Goal: Task Accomplishment & Management: Manage account settings

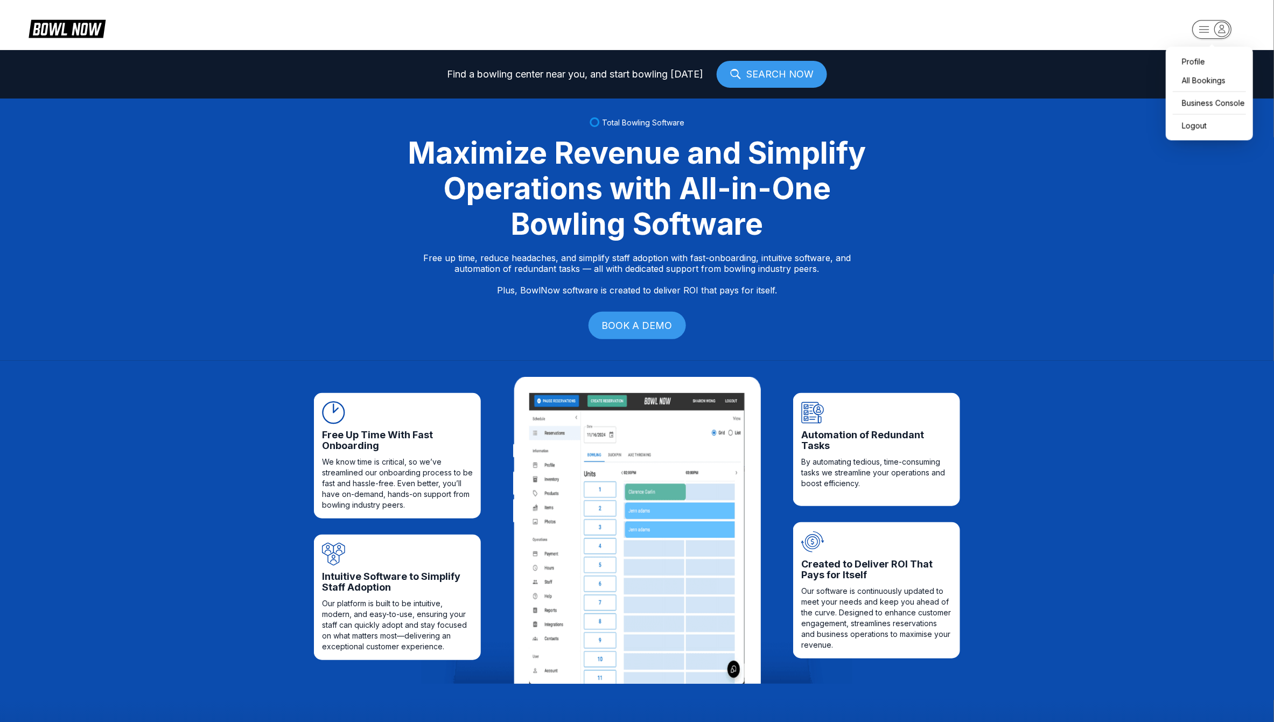
click at [1222, 28] on icon "button" at bounding box center [1222, 29] width 15 height 15
click at [1197, 110] on div "Business Console" at bounding box center [1210, 103] width 76 height 19
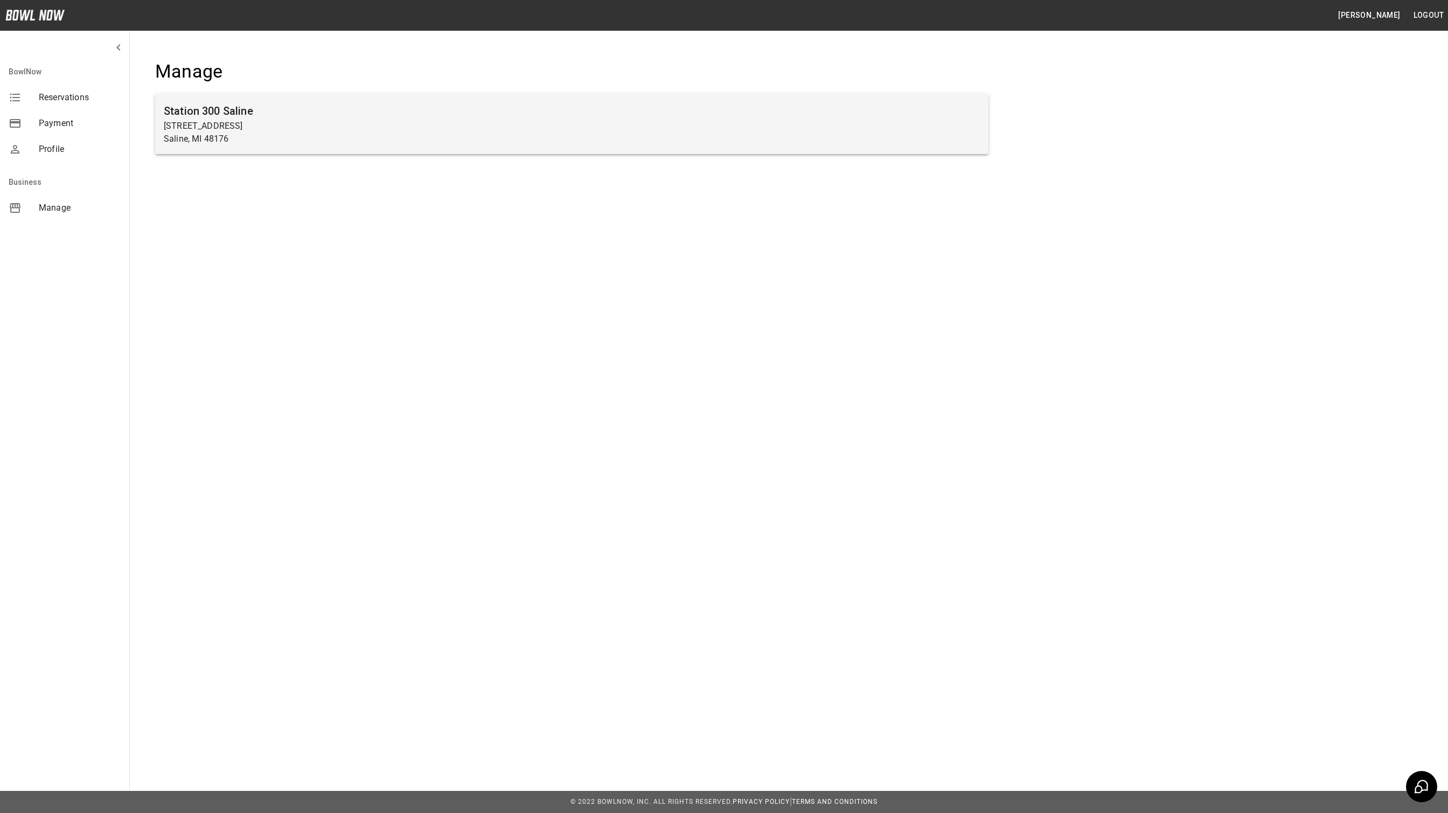
click at [624, 130] on p "[STREET_ADDRESS]" at bounding box center [572, 126] width 816 height 13
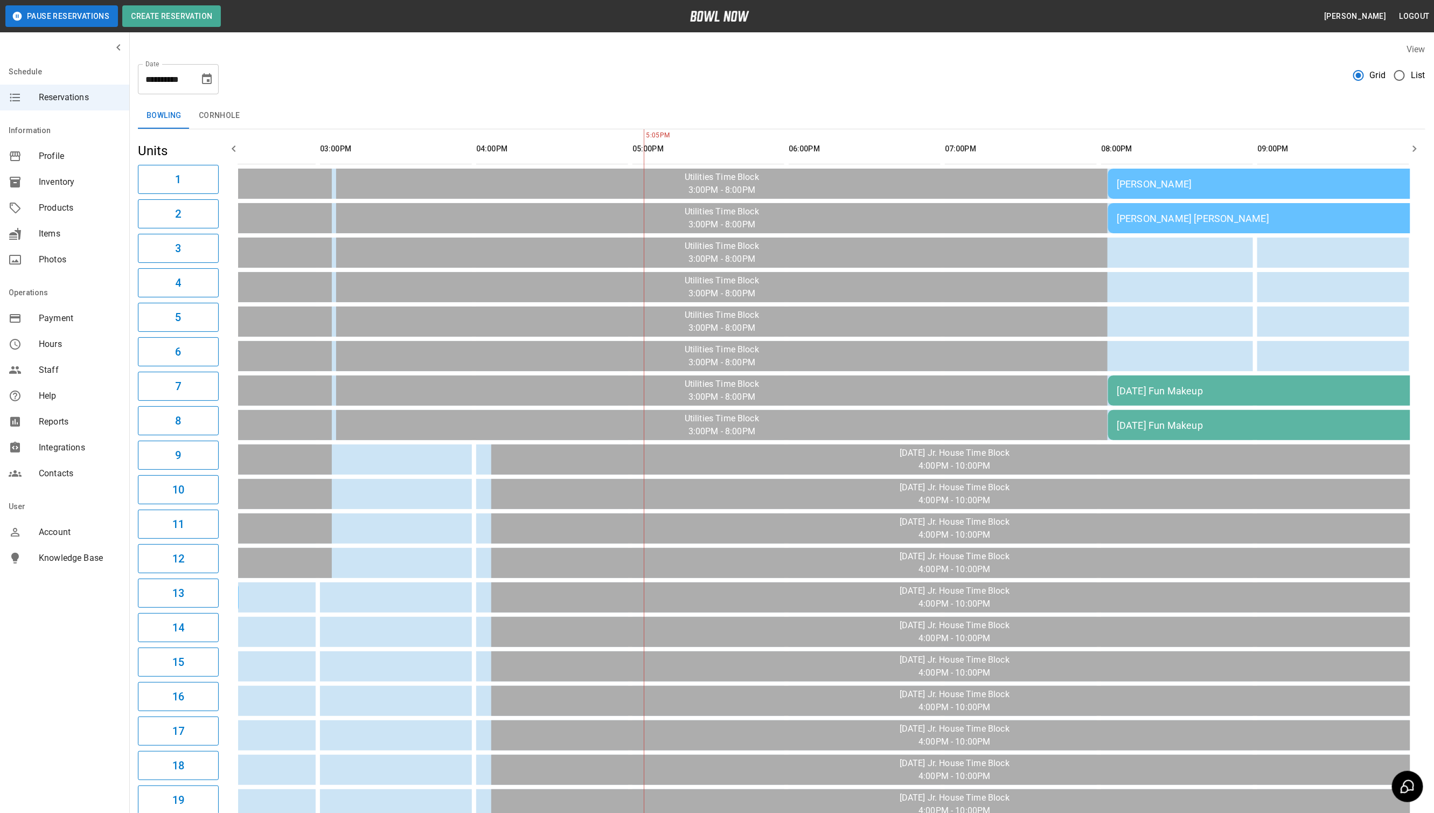
click at [1221, 185] on div "[PERSON_NAME]" at bounding box center [1263, 183] width 293 height 11
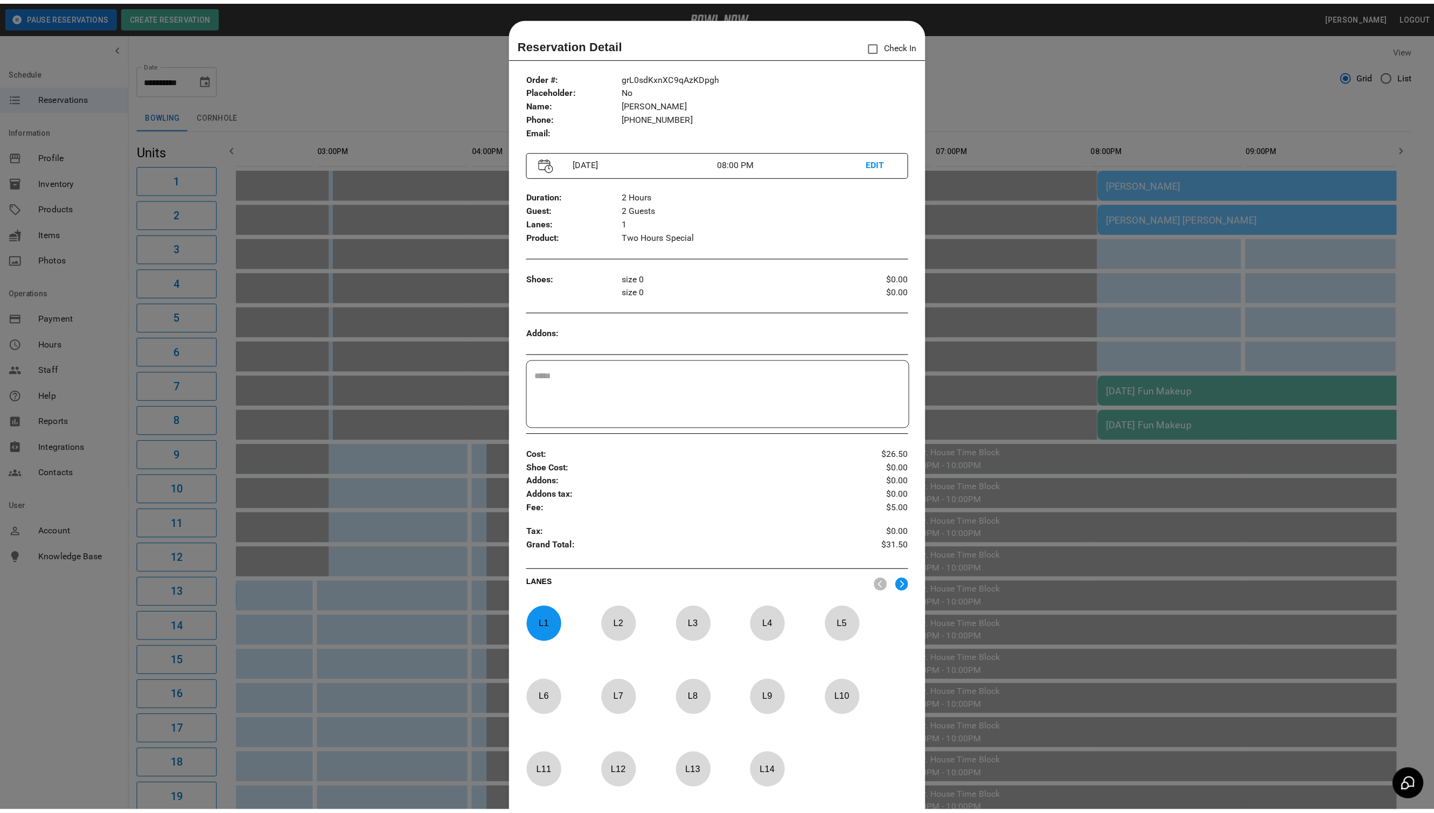
scroll to position [17, 0]
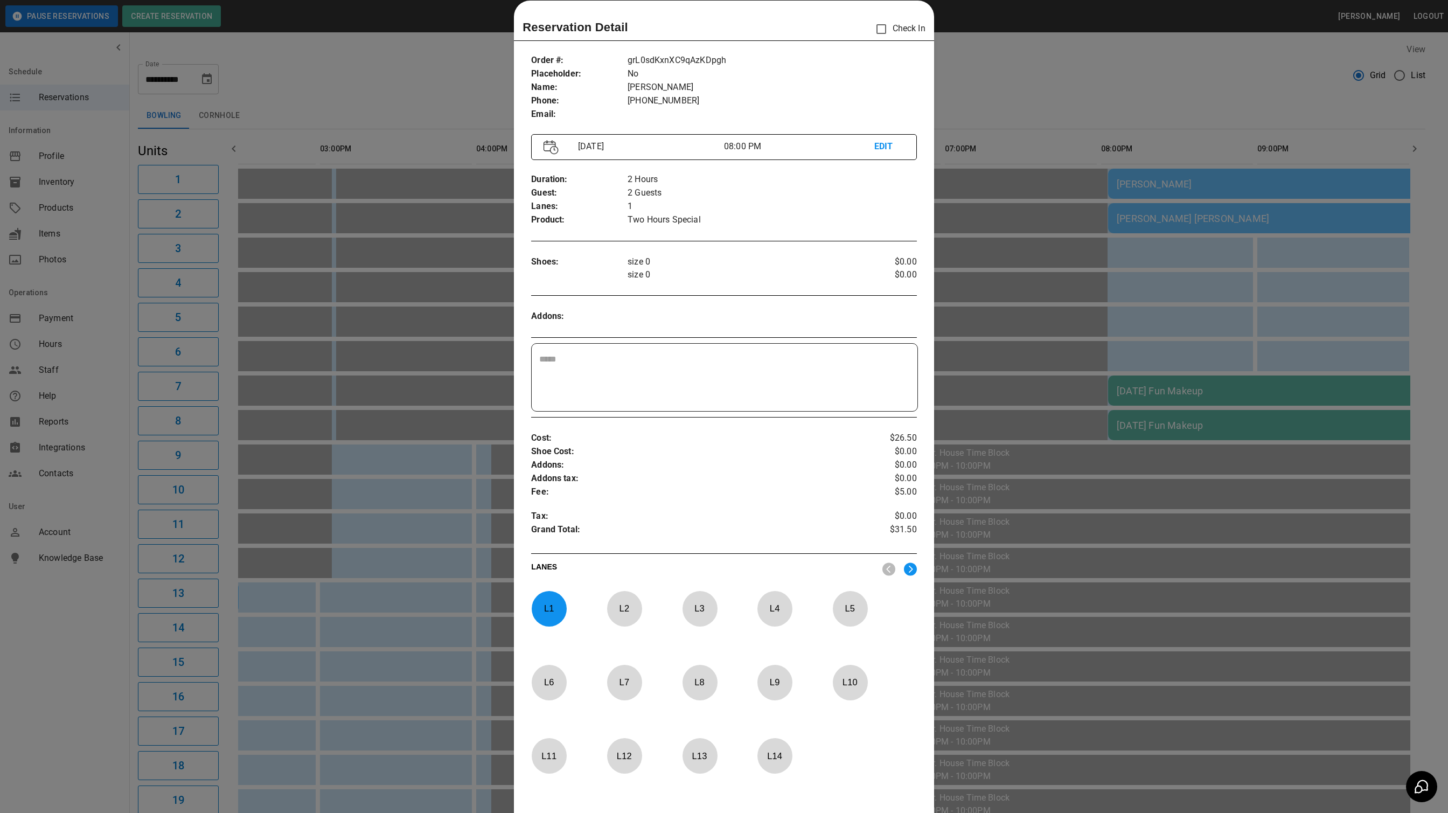
drag, startPoint x: 1221, startPoint y: 185, endPoint x: 1205, endPoint y: 208, distance: 28.1
click at [1221, 185] on div at bounding box center [724, 406] width 1448 height 813
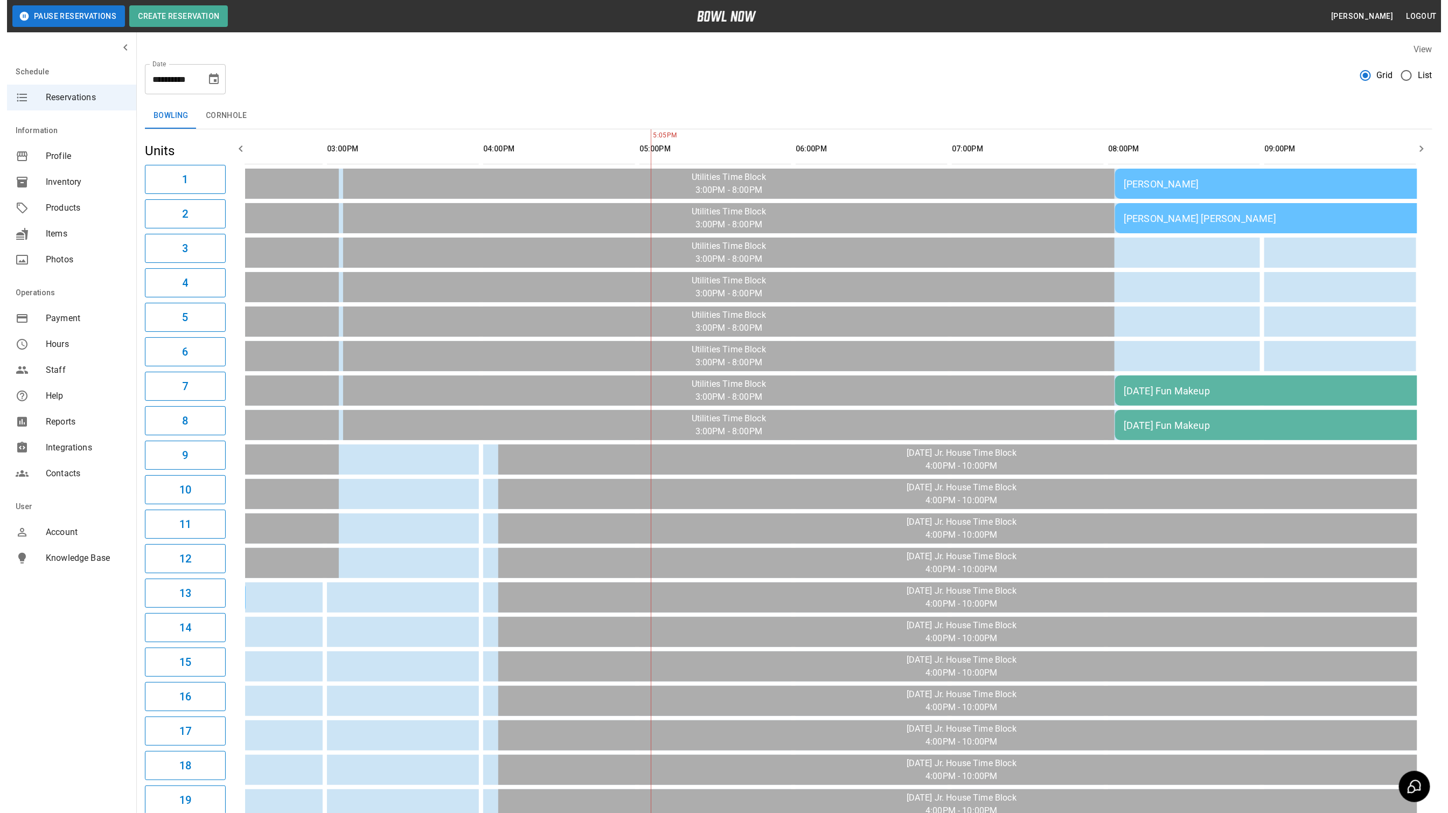
scroll to position [0, 380]
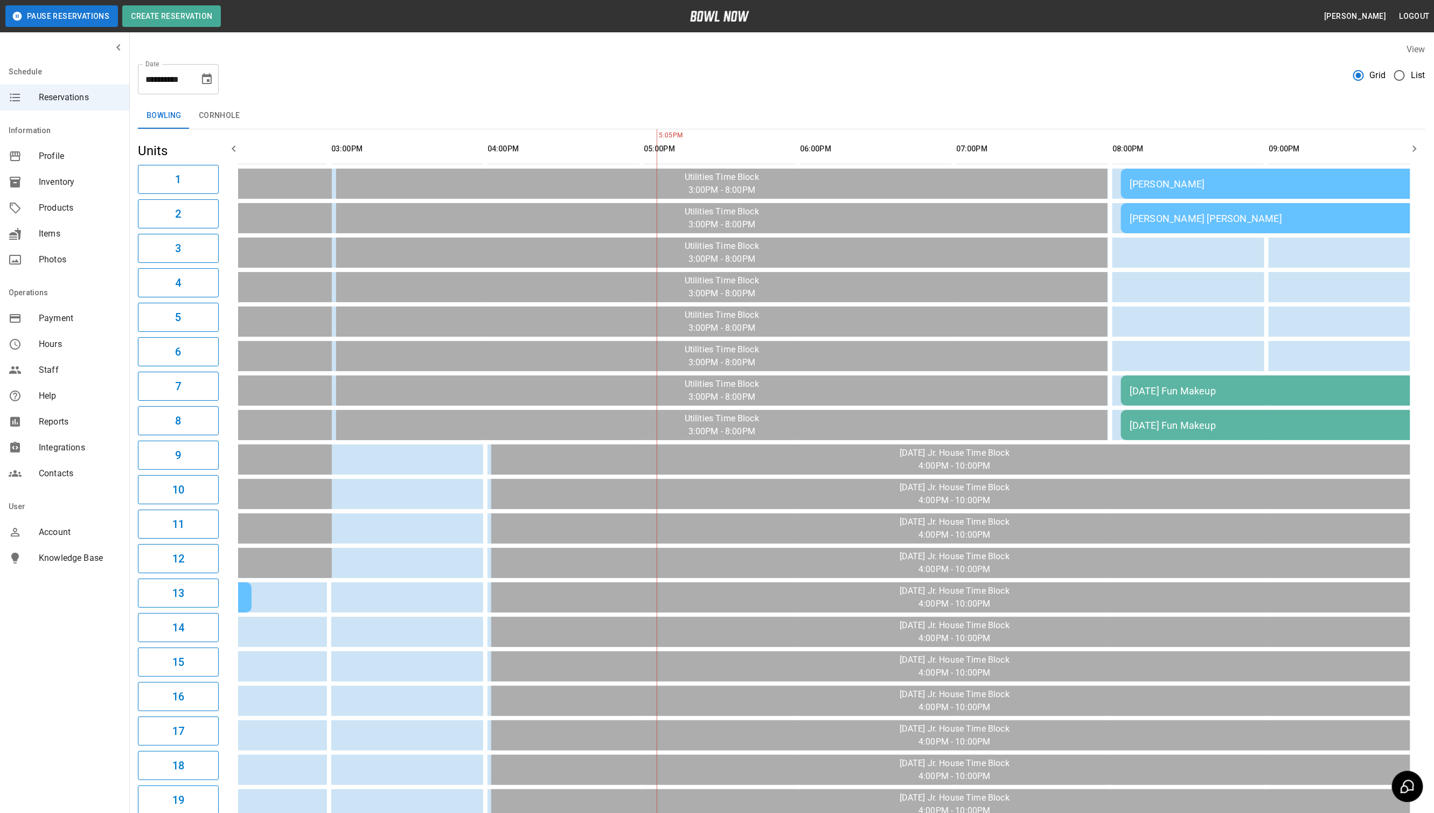
click at [1202, 218] on div "[PERSON_NAME] [PERSON_NAME]" at bounding box center [1276, 218] width 293 height 11
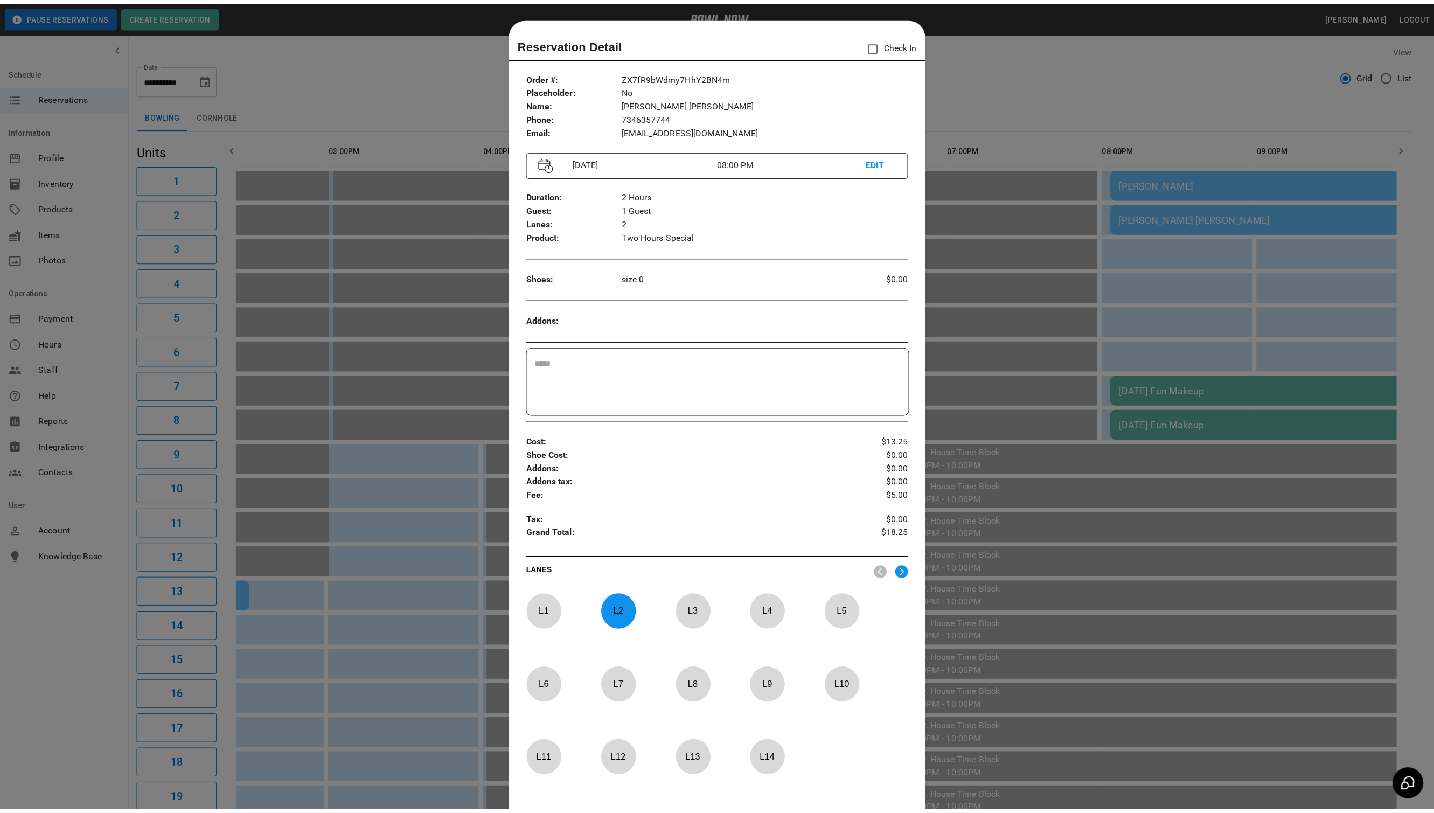
scroll to position [17, 0]
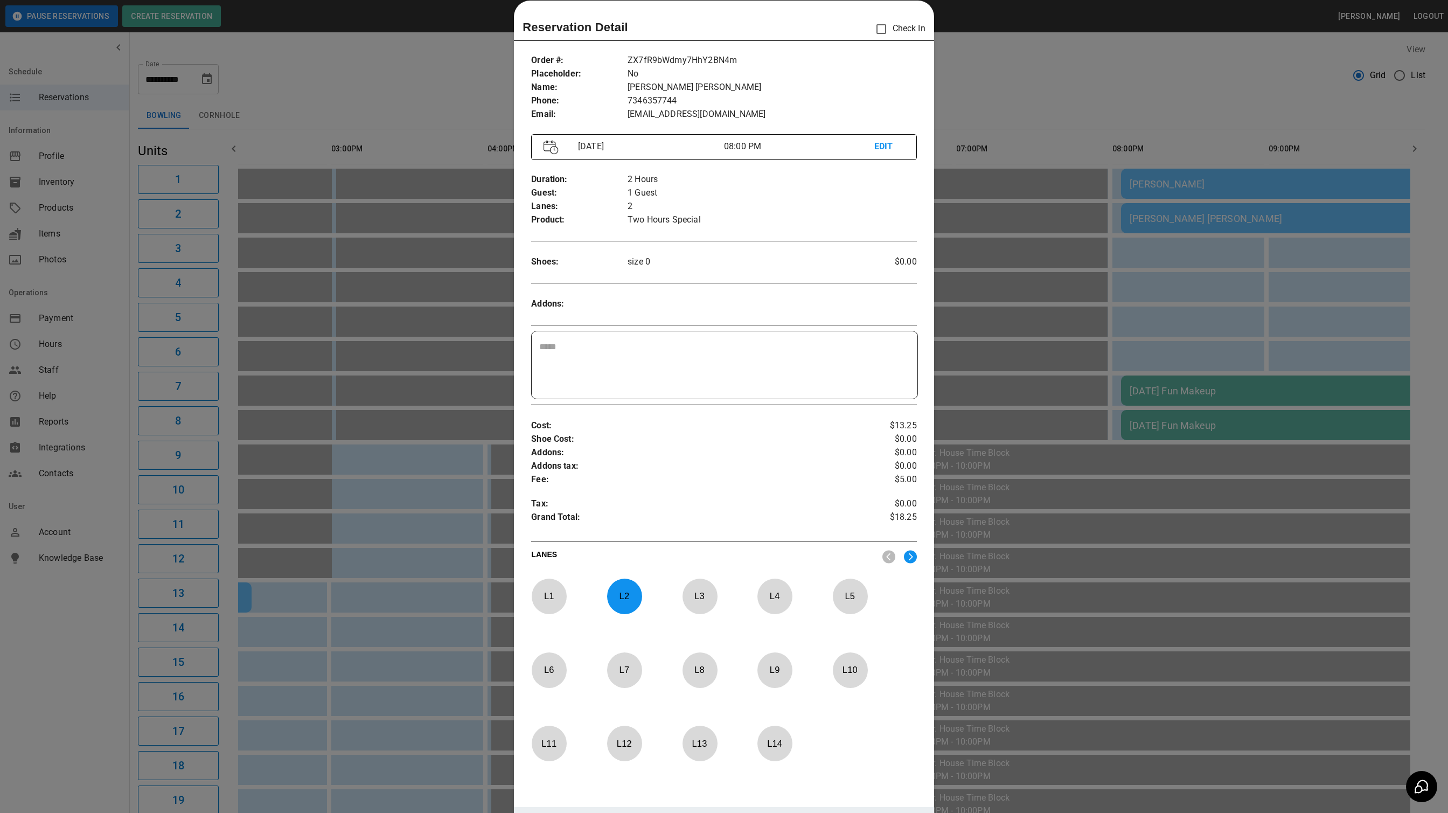
click at [988, 91] on div at bounding box center [724, 406] width 1448 height 813
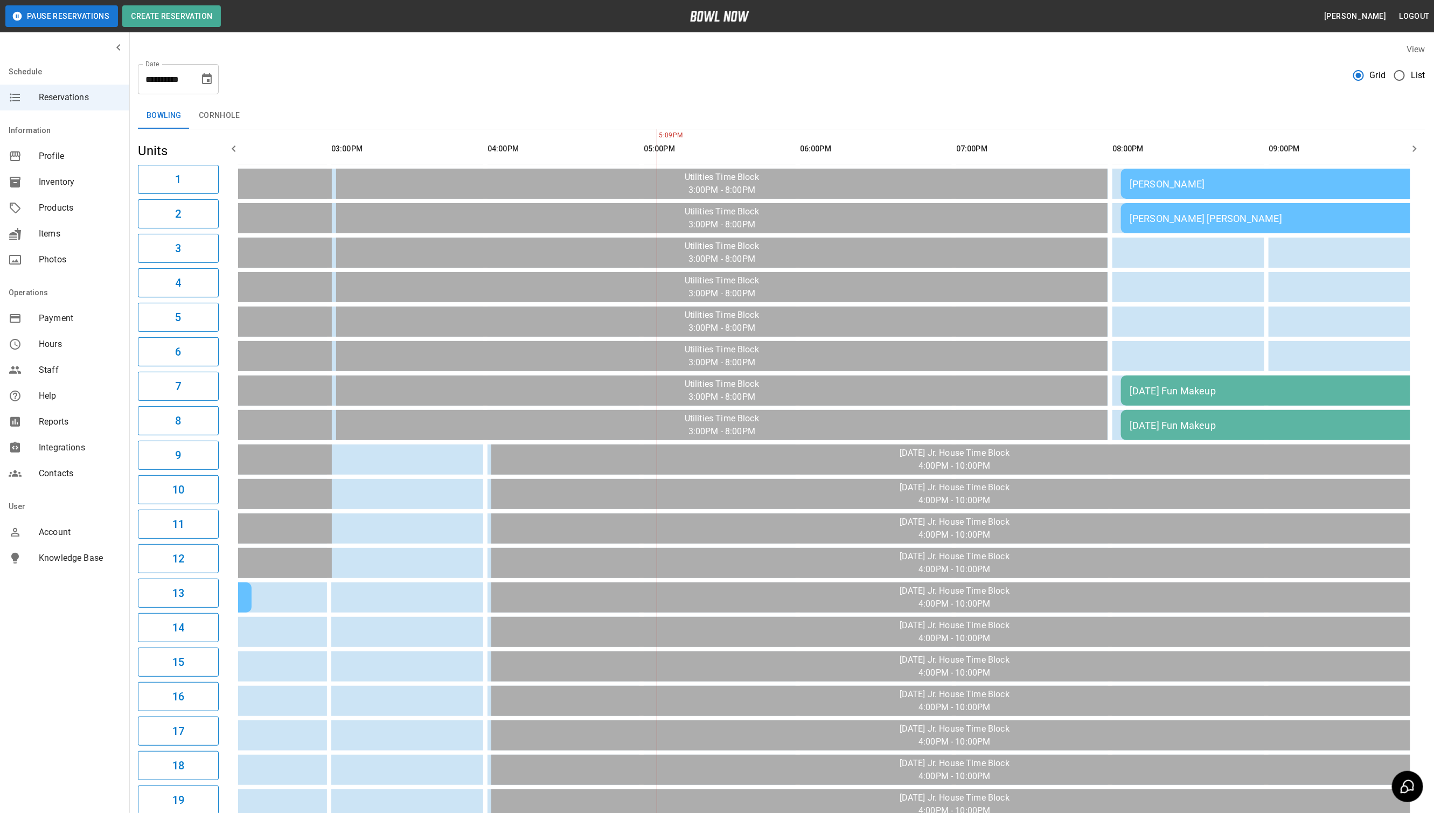
scroll to position [0, 358]
